Goal: Book appointment/travel/reservation

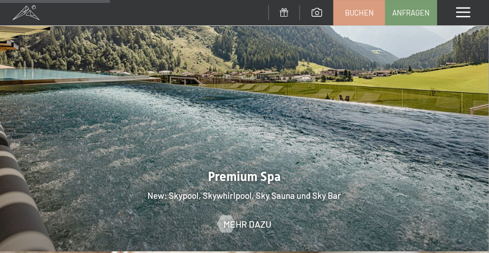
scroll to position [1408, 0]
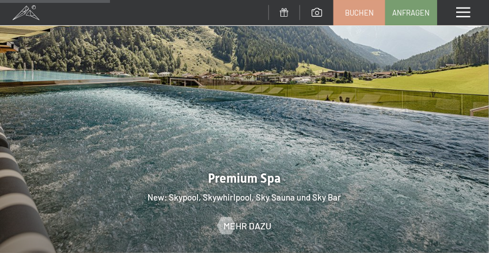
click at [470, 18] on span at bounding box center [463, 12] width 14 height 10
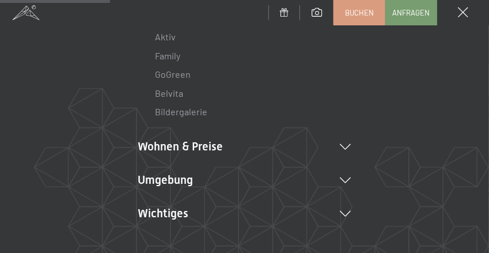
scroll to position [198, 0]
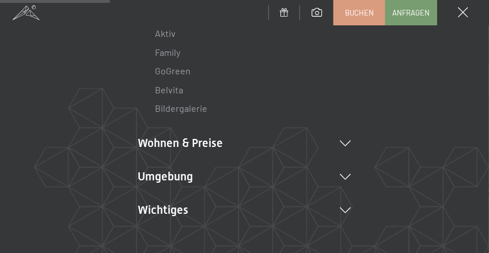
click at [212, 145] on li "Wohnen & Preise Inklusivleistungen [PERSON_NAME] & Preise Liste Angebote Liste …" at bounding box center [244, 143] width 213 height 16
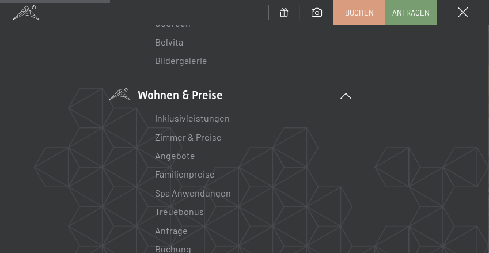
scroll to position [248, 0]
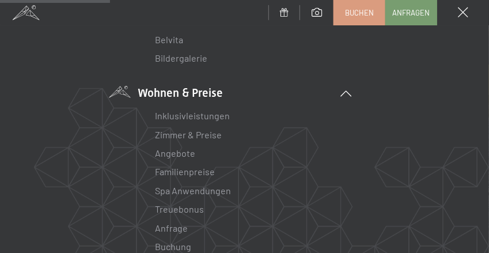
click at [209, 139] on link "Zimmer & Preise" at bounding box center [189, 134] width 67 height 11
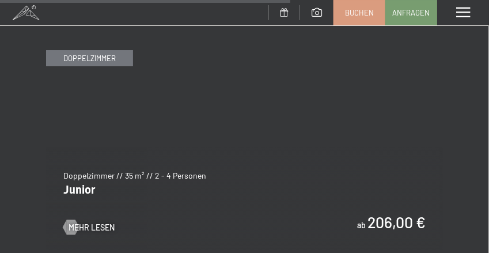
scroll to position [2888, 0]
